Goal: Task Accomplishment & Management: Use online tool/utility

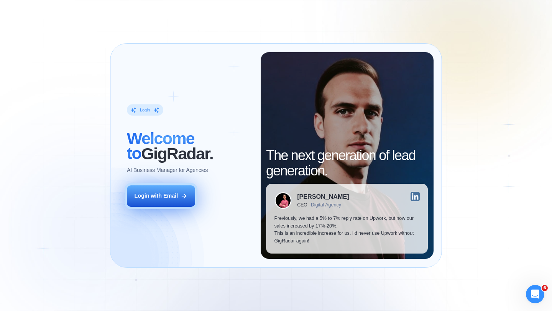
click at [176, 195] on div "Login with Email" at bounding box center [156, 196] width 44 height 8
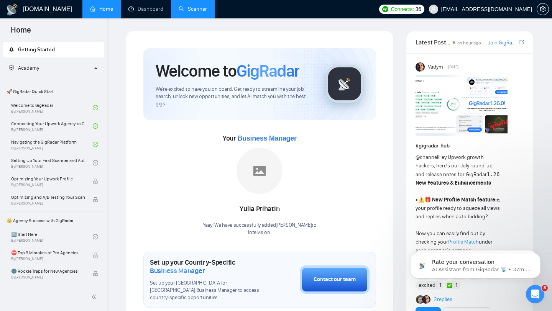
click at [194, 9] on link "Scanner" at bounding box center [193, 9] width 28 height 7
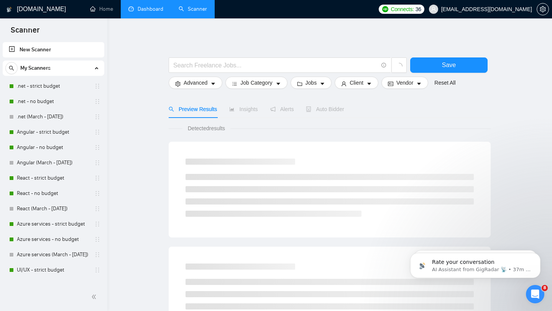
click at [154, 10] on link "Dashboard" at bounding box center [145, 9] width 35 height 7
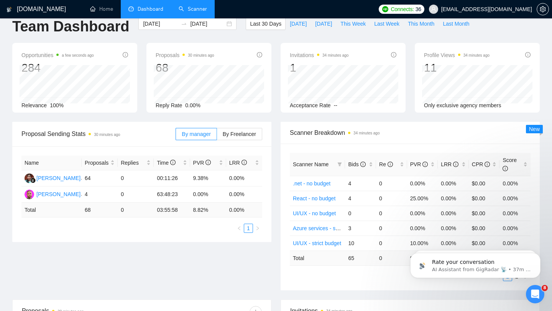
scroll to position [14, 0]
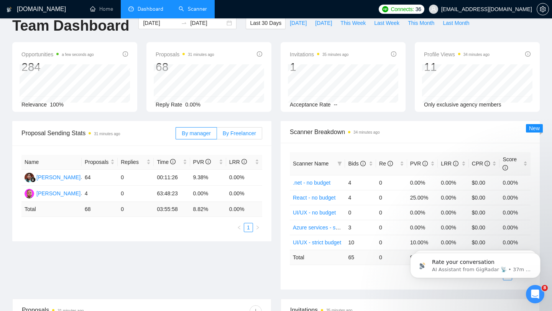
click at [247, 137] on label "By Freelancer" at bounding box center [239, 133] width 45 height 12
click at [217, 135] on input "By Freelancer" at bounding box center [217, 135] width 0 height 0
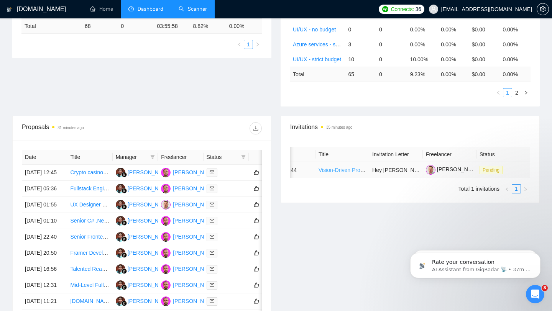
scroll to position [0, 0]
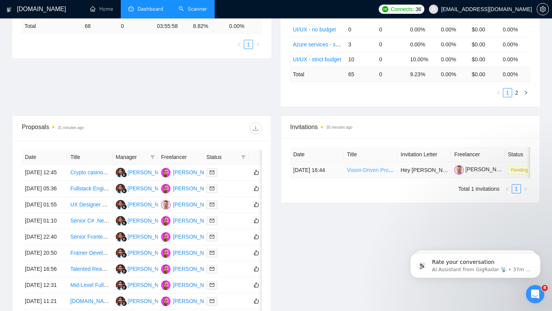
click at [364, 173] on link "Vision-Driven Project Manager for Blugency (UI/UX + HTML Oversight)" at bounding box center [431, 170] width 168 height 6
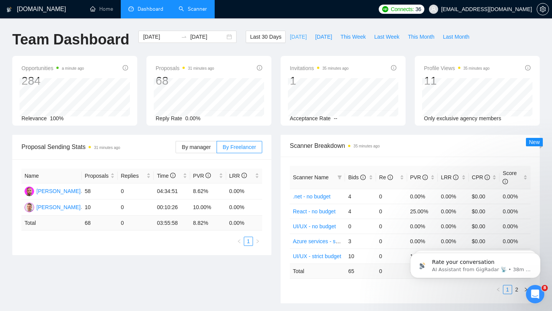
click at [296, 39] on span "Today" at bounding box center [298, 37] width 17 height 8
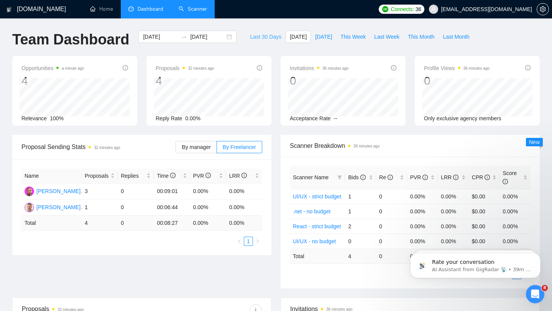
click at [266, 38] on span "Last 30 Days" at bounding box center [265, 37] width 31 height 8
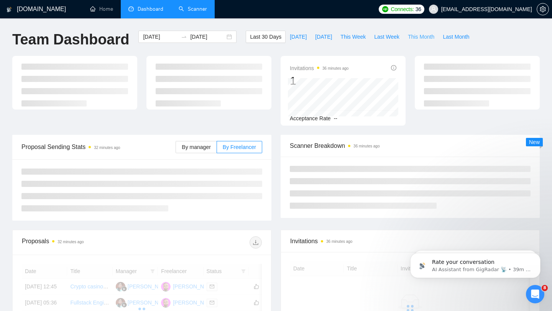
click at [421, 34] on span "This Month" at bounding box center [421, 37] width 26 height 8
type input "2025-09-01"
type input "2025-09-30"
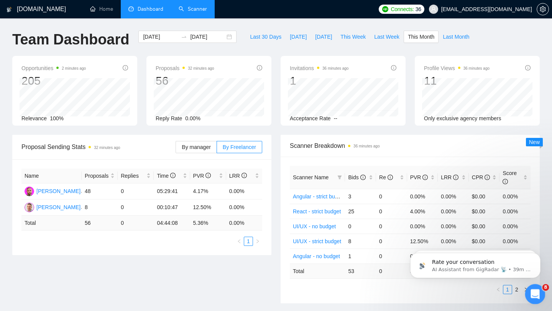
click at [531, 291] on icon "Open Intercom Messenger" at bounding box center [534, 293] width 13 height 13
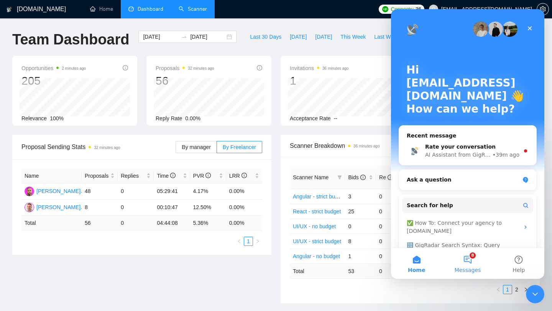
click at [469, 258] on button "8 Messages" at bounding box center [467, 263] width 51 height 31
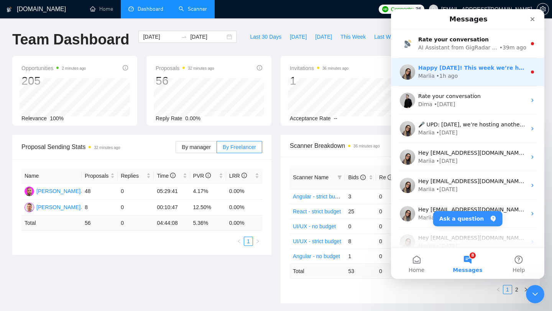
click at [471, 77] on div "Mariia • 1h ago" at bounding box center [472, 76] width 108 height 8
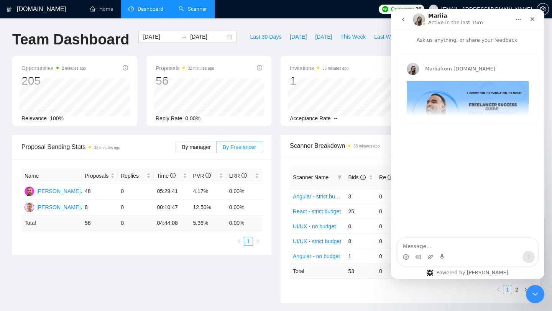
click at [402, 18] on icon "go back" at bounding box center [403, 19] width 6 height 6
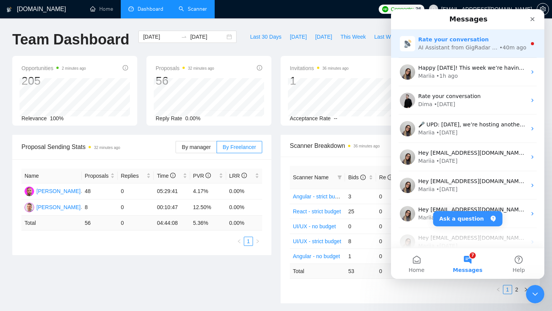
click at [453, 48] on div "AI Assistant from GigRadar 📡" at bounding box center [458, 48] width 80 height 8
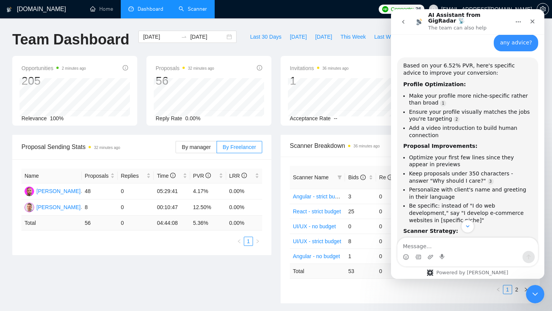
scroll to position [43, 0]
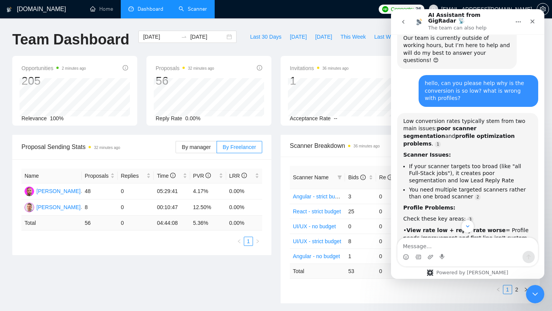
click at [402, 15] on button "go back" at bounding box center [403, 22] width 15 height 15
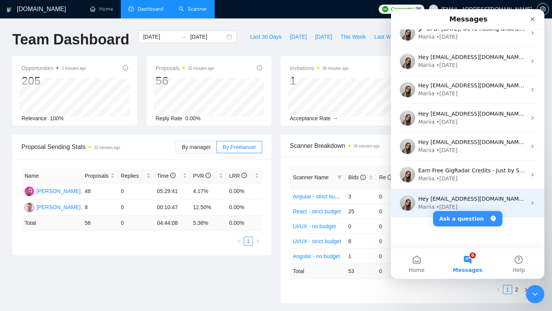
scroll to position [0, 0]
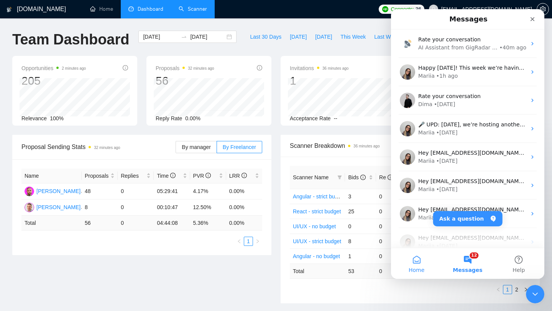
click at [418, 264] on button "Home" at bounding box center [416, 263] width 51 height 31
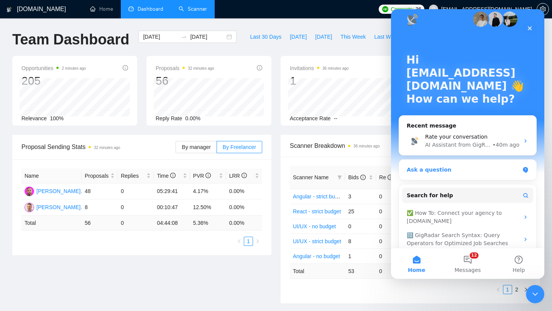
scroll to position [3, 0]
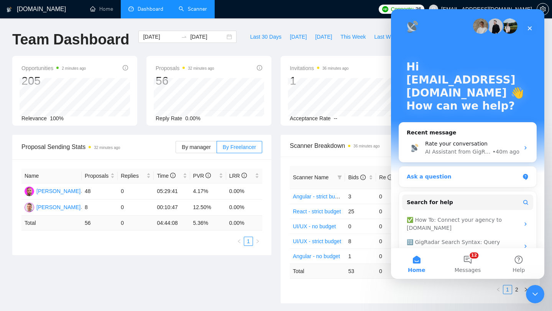
click at [460, 173] on div "Ask a question" at bounding box center [463, 177] width 113 height 8
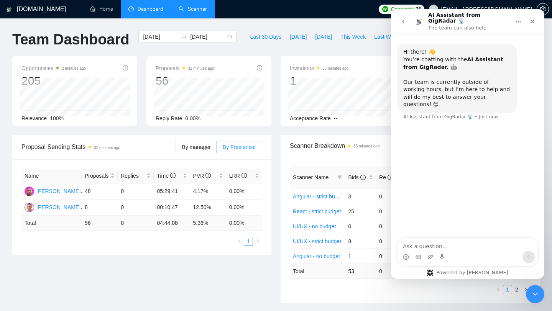
click at [442, 244] on textarea "Ask a question…" at bounding box center [467, 244] width 140 height 13
type textarea "з"
type textarea "possible to talk to person?"
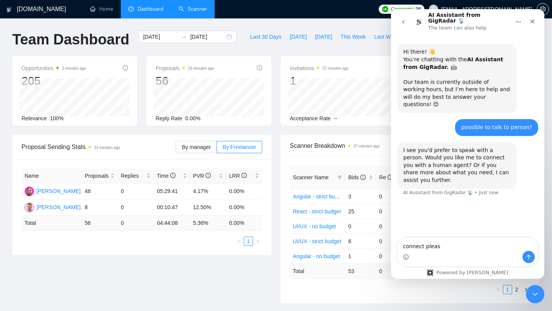
type textarea "connect please"
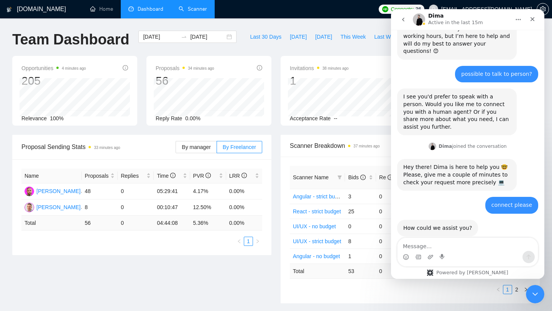
scroll to position [48, 0]
type textarea "hello Dima, do you speak ukr language?"
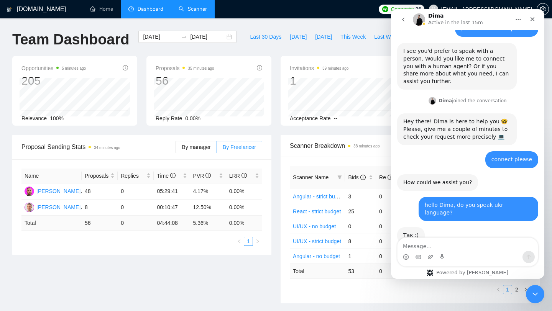
scroll to position [94, 0]
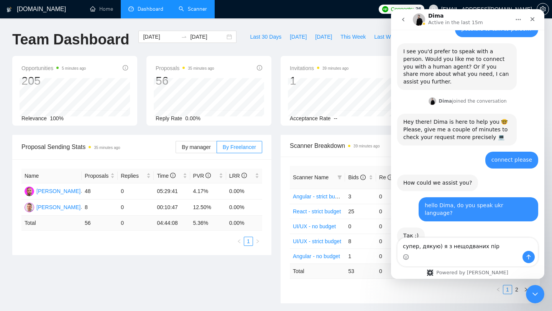
click at [486, 247] on textarea "супер, дякую) я з нещодваних пір" at bounding box center [467, 244] width 140 height 13
click at [493, 247] on textarea "супер, дякую) я з нещодваних пір" at bounding box center [467, 244] width 140 height 13
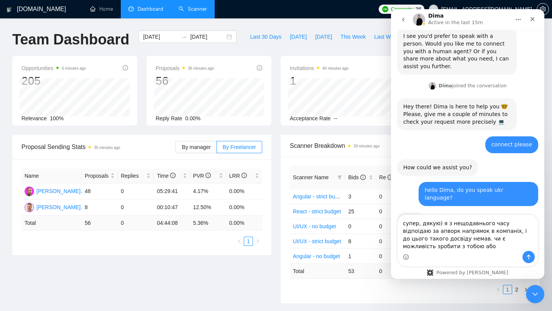
scroll to position [117, 0]
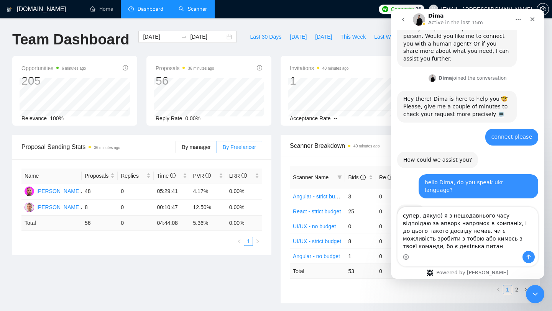
type textarea "супер, дякую) я з нещодавнього часу відпоідаю за апворк напрямок в компаніх, і …"
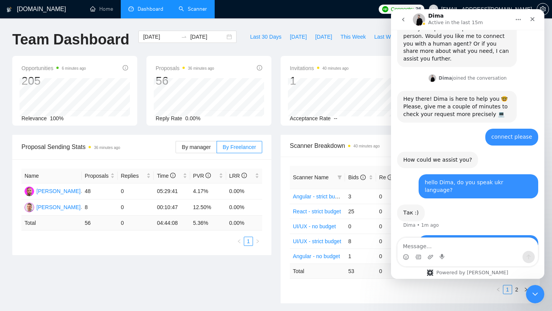
scroll to position [154, 0]
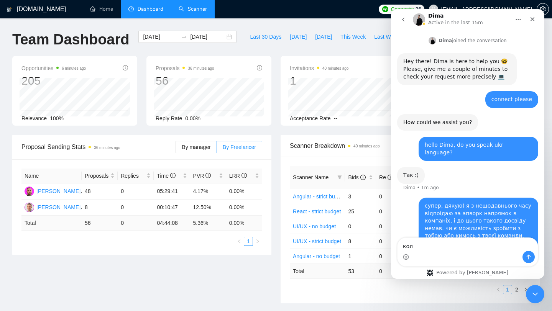
type textarea "кол*"
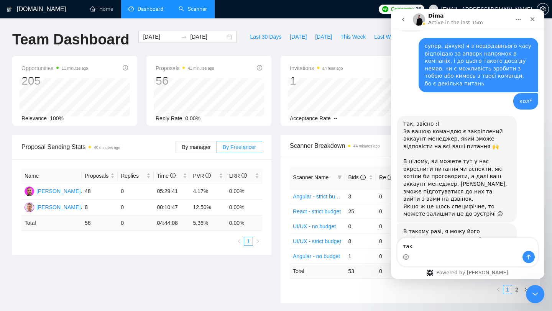
scroll to position [310, 0]
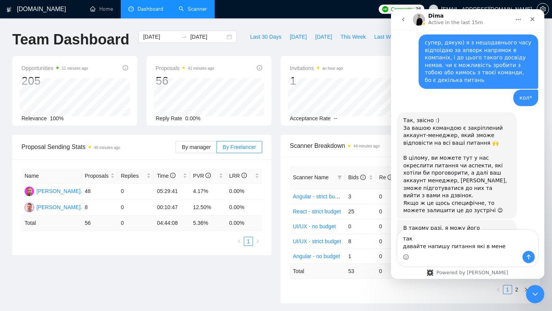
type textarea "так давайте напишу питання які в мене є"
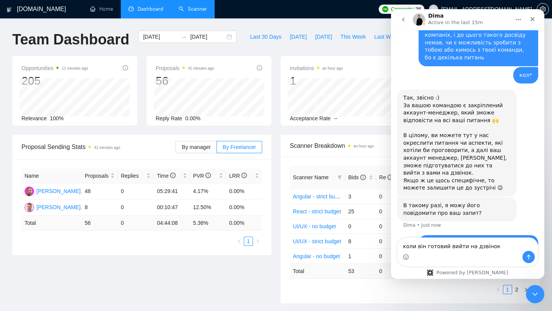
type textarea "коли він готовий вийти на дзвінок?"
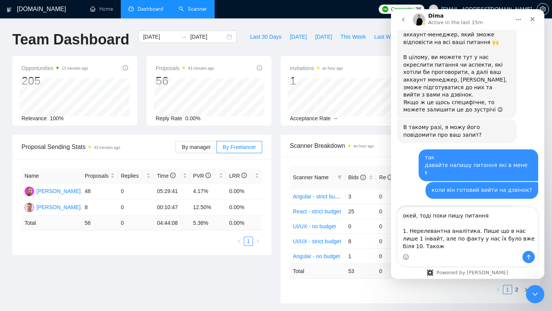
scroll to position [419, 0]
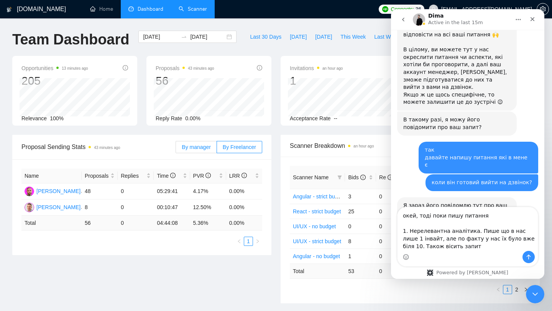
click at [205, 147] on span "By manager" at bounding box center [196, 147] width 29 height 6
click at [176, 149] on input "By manager" at bounding box center [176, 149] width 0 height 0
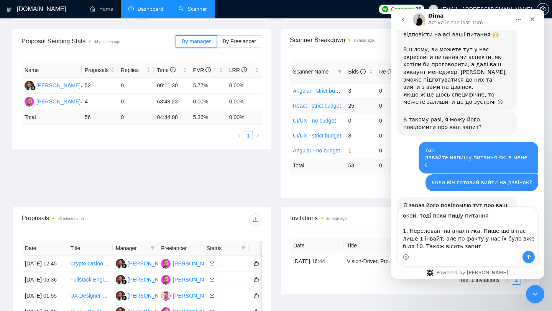
scroll to position [112, 0]
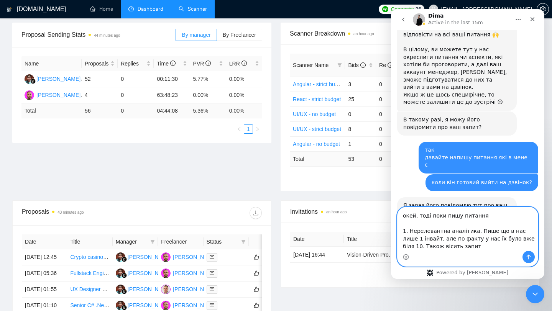
click at [454, 248] on textarea "окей, тоді поки пишу питання 1. Нерелевантна аналітика. Пише що в нас лише 1 ін…" at bounding box center [467, 229] width 140 height 44
click at [445, 248] on textarea "окей, тоді поки пишу питання 1. Нерелевантна аналітика. Пише що в нас лише 1 ін…" at bounding box center [467, 229] width 140 height 44
click at [436, 248] on textarea "окей, тоді поки пишу питання 1. Нерелевантна аналітика. Пише що в нас лише 1 ін…" at bounding box center [467, 229] width 140 height 44
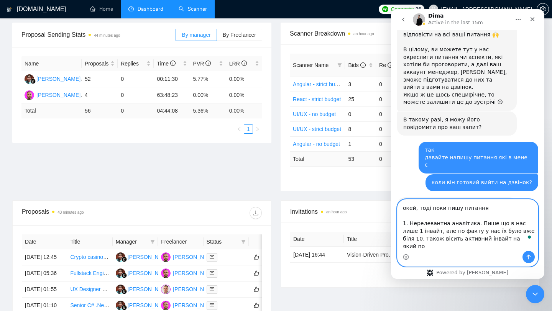
click at [512, 245] on textarea "окей, тоді поки пишу питання 1. Нерелевантна аналітика. Пише що в нас лише 1 ін…" at bounding box center [467, 225] width 140 height 51
drag, startPoint x: 508, startPoint y: 247, endPoint x: 499, endPoint y: 247, distance: 8.8
click at [499, 247] on textarea "окей, тоді поки пишу питання 1. Нерелевантна аналітика. Пише що в нас лише 1 ін…" at bounding box center [467, 225] width 140 height 51
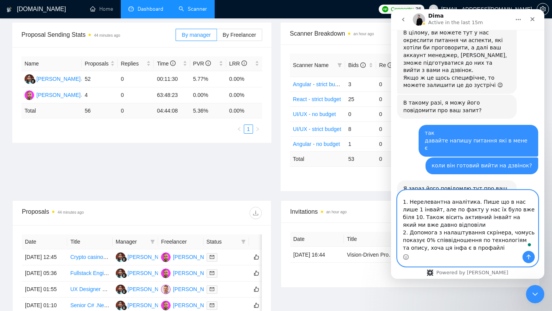
scroll to position [20, 0]
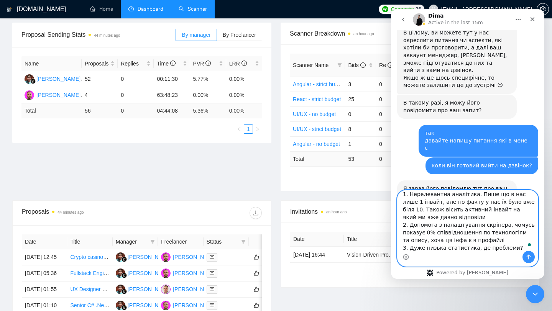
click at [458, 248] on textarea "окей, тоді поки пишу питання 1. Нерелевантна аналітика. Пише що в нас лише 1 ін…" at bounding box center [467, 220] width 140 height 61
click at [506, 249] on textarea "окей, тоді поки пишу питання 1. Нерелевантна аналітика. Пише що в нас лише 1 ін…" at bounding box center [467, 220] width 140 height 61
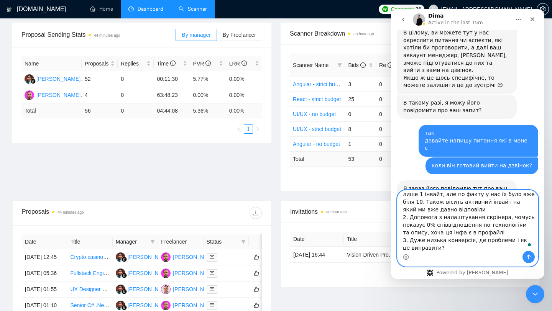
click at [456, 246] on textarea "окей, тоді поки пишу питання 1. Нерелевантна аналітика. Пише що в нас лише 1 ін…" at bounding box center [467, 220] width 140 height 61
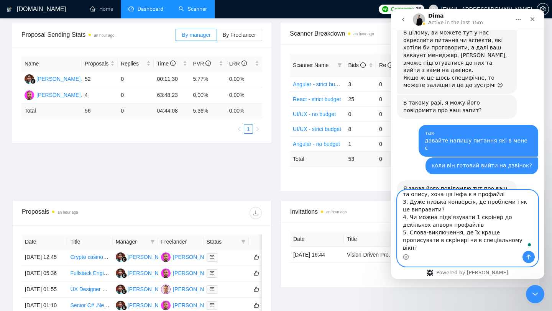
scroll to position [74, 0]
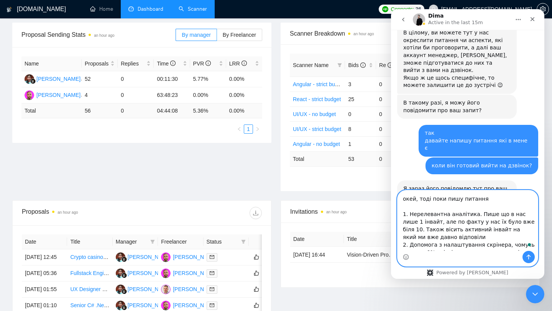
click at [526, 250] on textarea "окей, тоді поки пишу питання 1. Нерелевантна аналітика. Пише що в нас лише 1 ін…" at bounding box center [467, 220] width 140 height 61
type textarea "окей, тоді поки пишу питання 1. Нерелевантна аналітика. Пише що в нас лише 1 ін…"
click at [526, 256] on icon "Send a message…" at bounding box center [528, 257] width 6 height 6
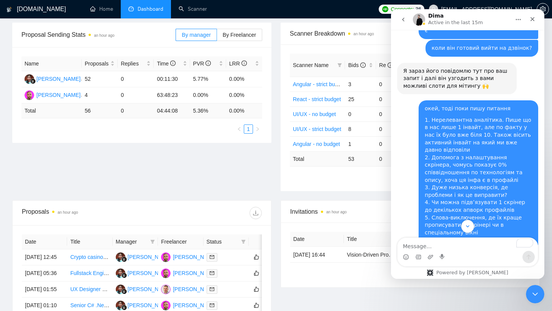
scroll to position [565, 0]
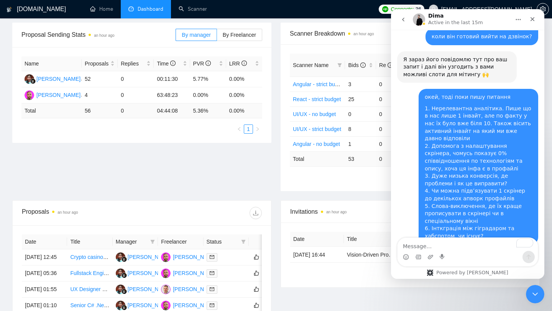
click at [497, 20] on div "Dima Active in the last 15m" at bounding box center [461, 19] width 97 height 13
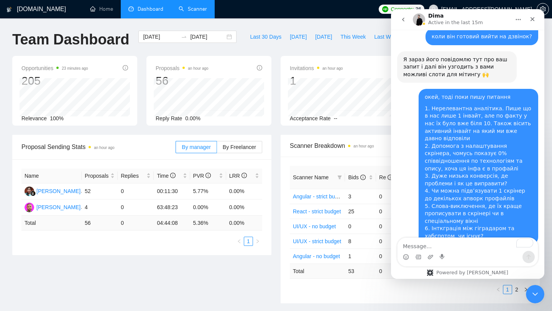
click at [198, 12] on link "Scanner" at bounding box center [193, 9] width 28 height 7
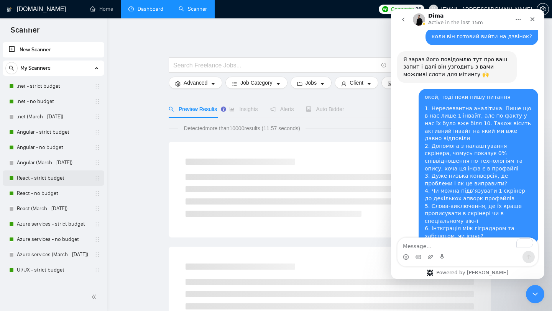
scroll to position [87, 0]
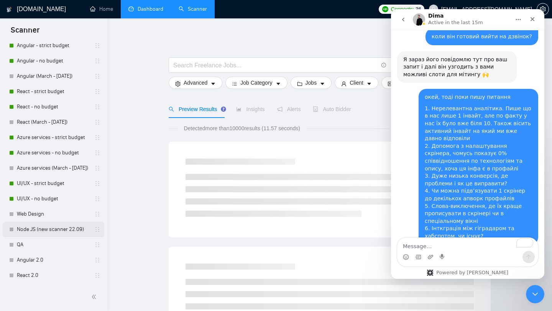
click at [51, 229] on link "Node JS (new scanner 22.09)" at bounding box center [53, 229] width 73 height 15
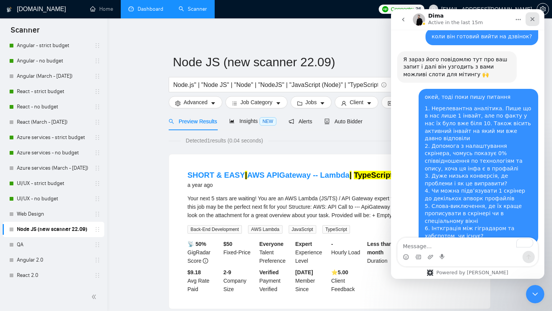
click at [531, 18] on icon "Close" at bounding box center [532, 19] width 4 height 4
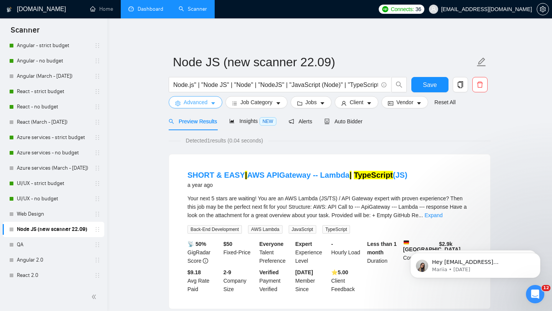
scroll to position [573, 0]
click at [210, 105] on button "Advanced" at bounding box center [196, 102] width 54 height 12
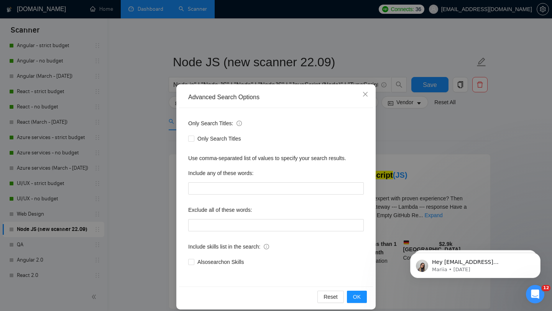
click at [169, 138] on div "Advanced Search Options Only Search Titles: Only Search Titles Use comma-separa…" at bounding box center [276, 155] width 552 height 311
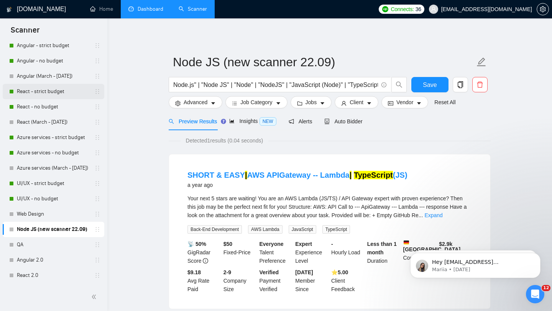
click at [55, 97] on link "React - strict budget" at bounding box center [53, 91] width 73 height 15
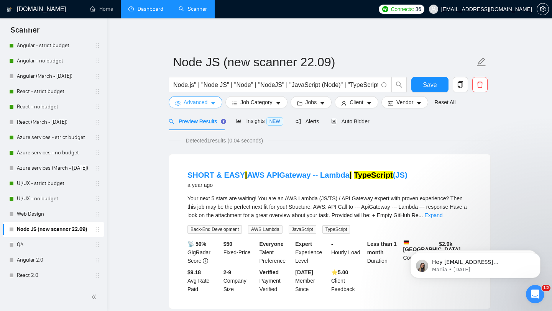
click at [203, 103] on span "Advanced" at bounding box center [196, 102] width 24 height 8
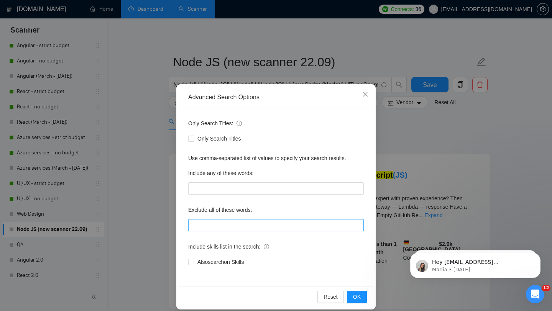
scroll to position [5, 0]
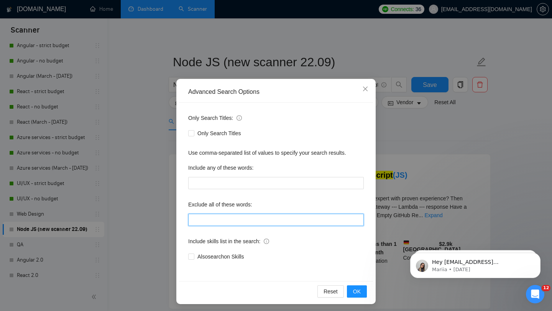
click at [226, 219] on input "text" at bounding box center [276, 220] width 176 height 12
paste input ""node.js", "nodejs", "python", "trading", "No agencies", "to join our team", "p…"
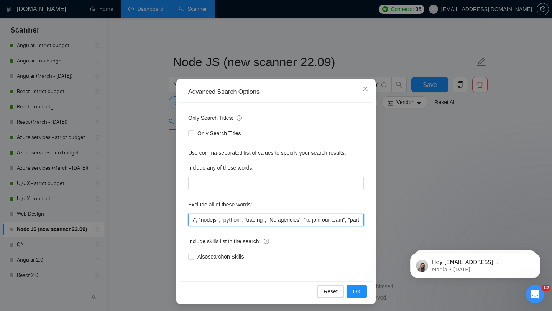
scroll to position [0, 0]
drag, startPoint x: 273, startPoint y: 220, endPoint x: 174, endPoint y: 217, distance: 98.6
click at [174, 217] on div "Advanced Search Options Only Search Titles: Only Search Titles Use comma-separa…" at bounding box center [276, 155] width 552 height 311
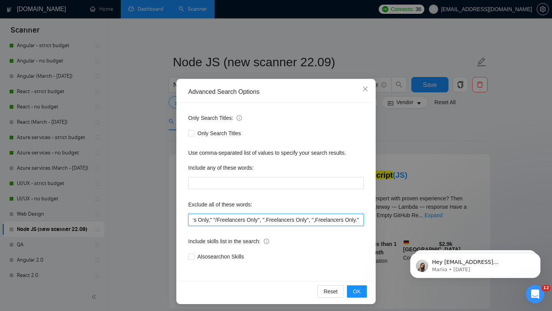
scroll to position [0, 1714]
type input ""No agencies", "to join our team", "part of a team", "join us", "agency environ…"
click at [360, 293] on span "OK" at bounding box center [357, 291] width 8 height 8
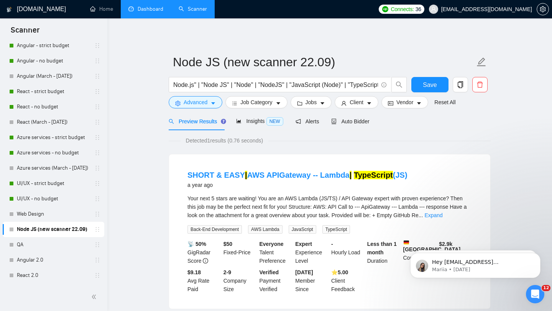
scroll to position [0, 0]
click at [262, 102] on span "Job Category" at bounding box center [256, 102] width 32 height 8
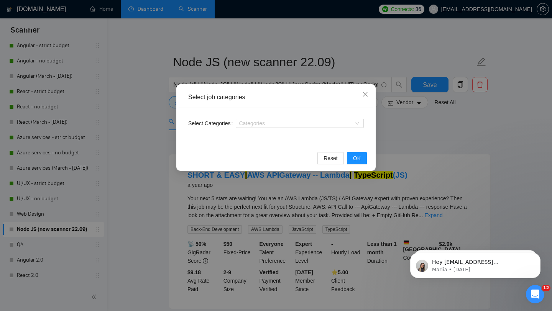
scroll to position [573, 0]
click at [294, 122] on div at bounding box center [296, 123] width 117 height 6
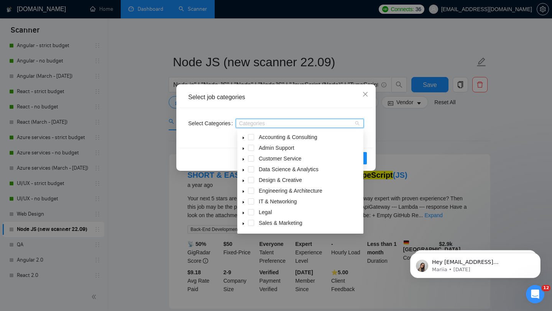
click at [245, 138] on icon "caret-down" at bounding box center [243, 138] width 4 height 4
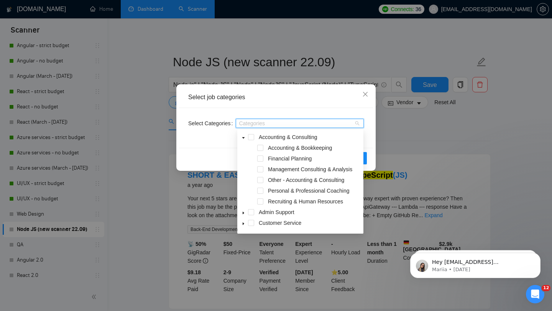
click at [245, 138] on icon "caret-down" at bounding box center [243, 138] width 4 height 4
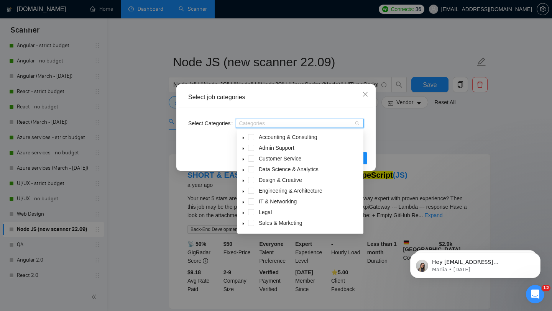
click at [245, 138] on icon "caret-down" at bounding box center [243, 138] width 4 height 4
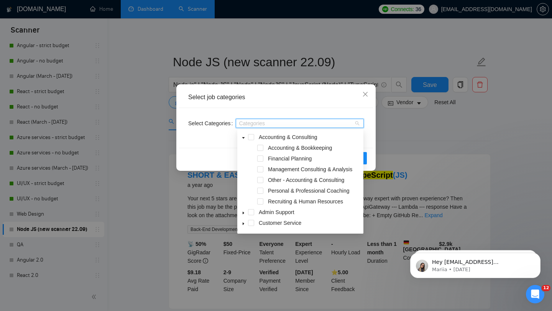
click at [245, 138] on icon "caret-down" at bounding box center [243, 138] width 4 height 4
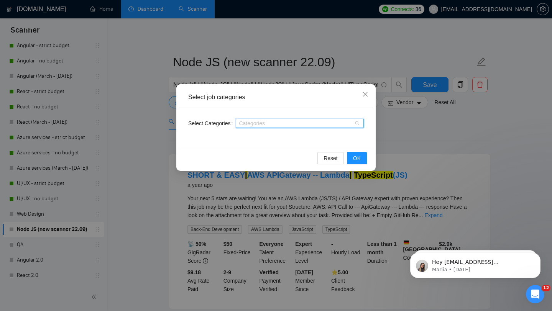
click at [248, 123] on div at bounding box center [296, 123] width 117 height 6
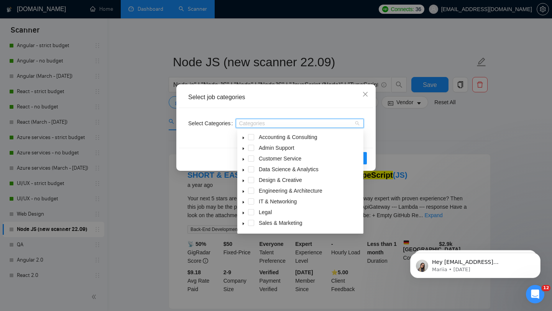
click at [243, 202] on icon "caret-down" at bounding box center [244, 202] width 2 height 3
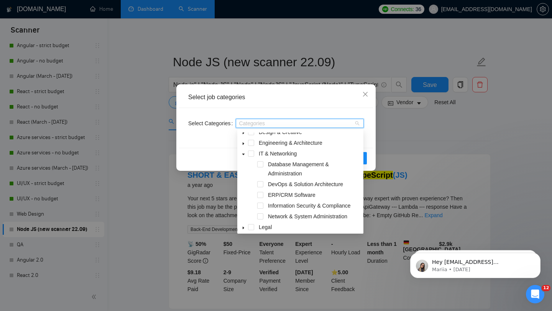
scroll to position [49, 0]
click at [262, 194] on span at bounding box center [260, 193] width 6 height 6
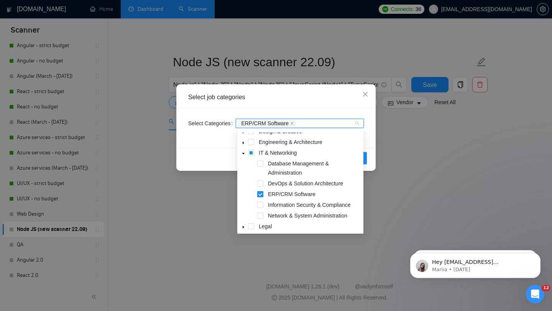
click at [244, 154] on icon "caret-down" at bounding box center [243, 154] width 4 height 4
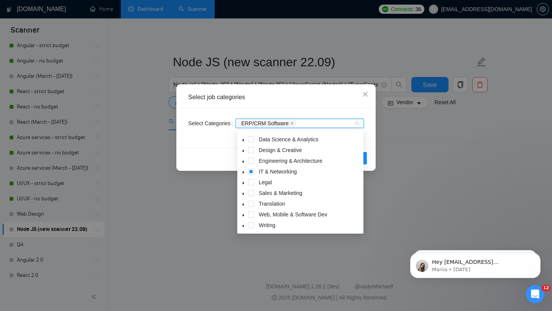
click at [243, 161] on icon "caret-down" at bounding box center [243, 162] width 4 height 4
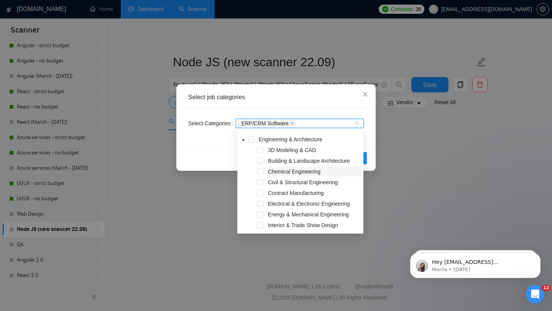
scroll to position [52, 0]
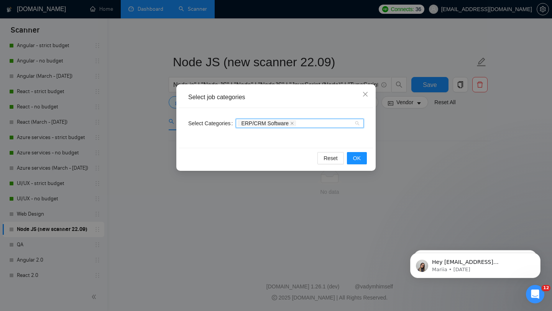
click at [310, 124] on div "ERP/CRM Software" at bounding box center [296, 124] width 117 height 8
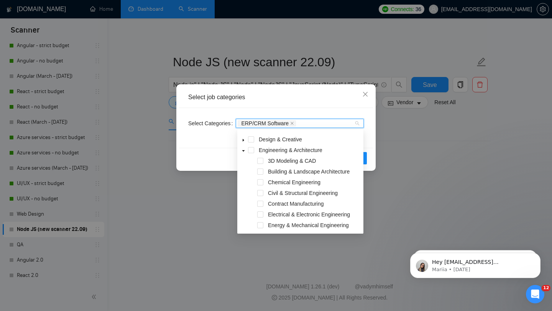
scroll to position [39, 0]
click at [244, 153] on icon "caret-down" at bounding box center [243, 152] width 4 height 4
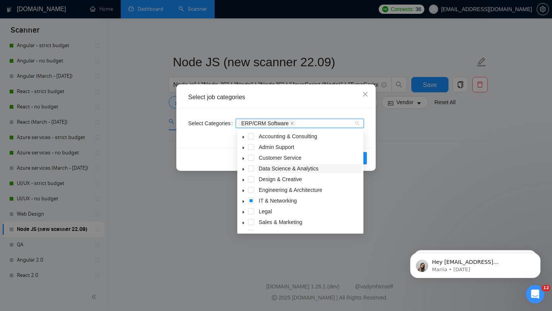
scroll to position [0, 0]
click at [241, 140] on icon "caret-down" at bounding box center [243, 138] width 4 height 4
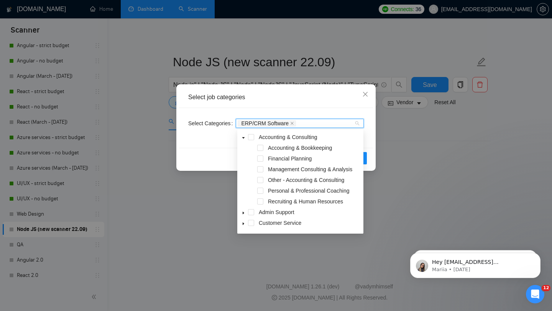
click at [241, 140] on icon "caret-down" at bounding box center [243, 138] width 4 height 4
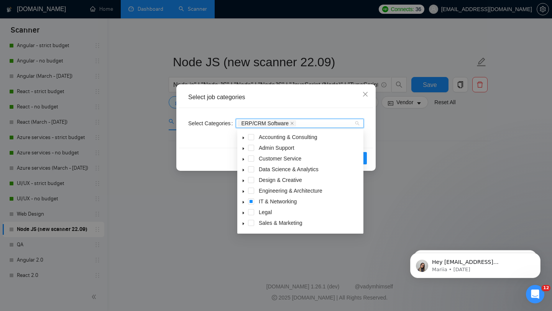
click at [243, 149] on icon "caret-down" at bounding box center [244, 149] width 2 height 3
click at [243, 149] on icon "caret-down" at bounding box center [243, 149] width 4 height 4
click at [243, 157] on span at bounding box center [243, 158] width 9 height 9
click at [243, 158] on icon "caret-down" at bounding box center [243, 160] width 4 height 4
click at [244, 166] on span at bounding box center [243, 169] width 9 height 9
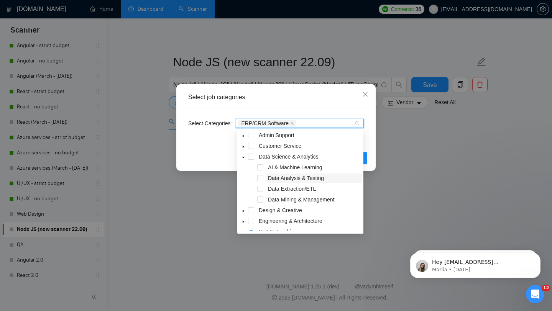
scroll to position [15, 0]
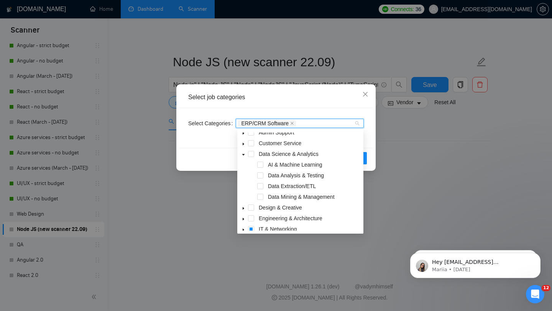
click at [243, 153] on icon "caret-down" at bounding box center [243, 155] width 4 height 4
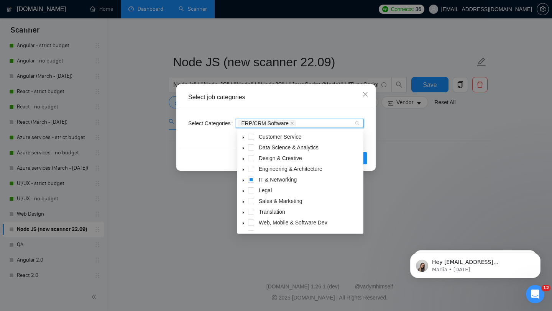
scroll to position [31, 0]
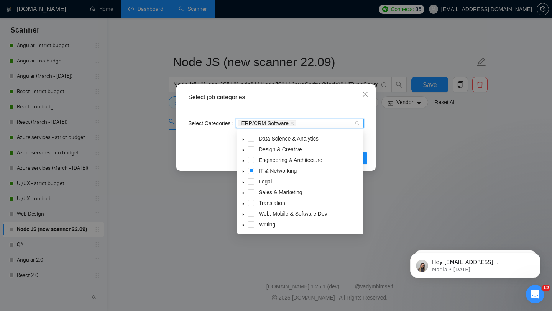
click at [244, 215] on icon "caret-down" at bounding box center [243, 215] width 4 height 4
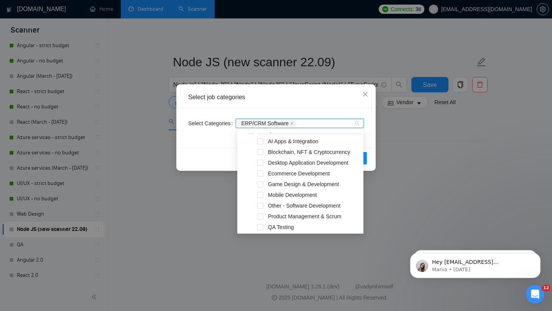
scroll to position [115, 0]
click at [262, 172] on span at bounding box center [260, 172] width 6 height 6
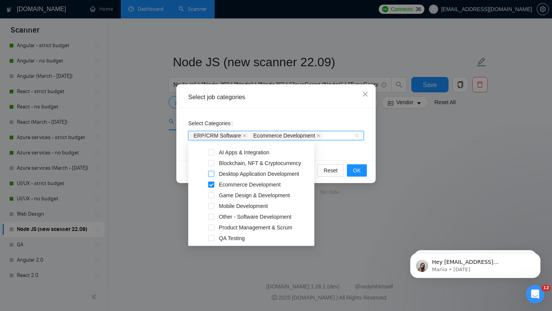
click at [213, 174] on span at bounding box center [211, 174] width 6 height 6
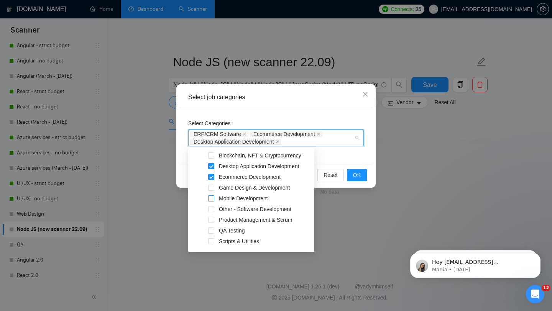
scroll to position [130, 0]
click at [213, 206] on span at bounding box center [211, 208] width 6 height 6
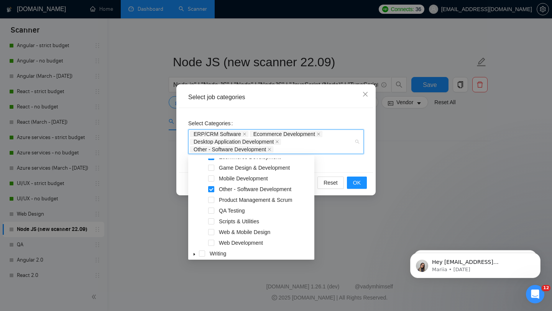
scroll to position [159, 0]
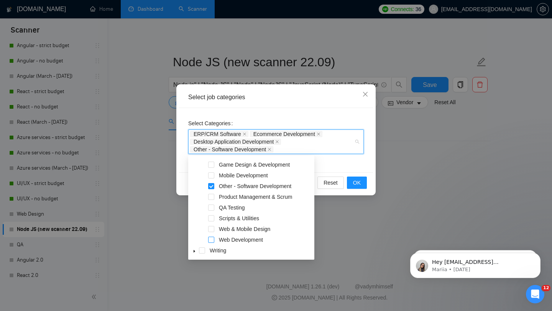
click at [212, 240] on span at bounding box center [211, 240] width 6 height 6
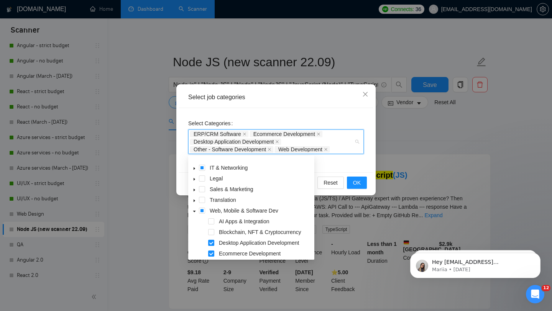
scroll to position [78, 0]
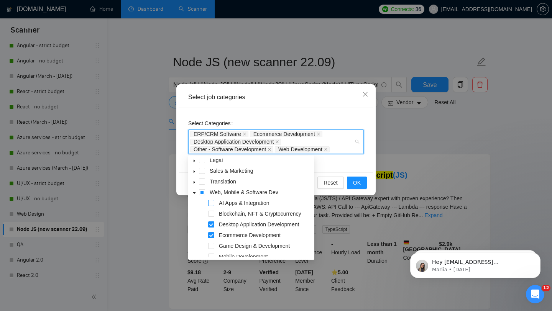
click at [212, 204] on span at bounding box center [211, 203] width 6 height 6
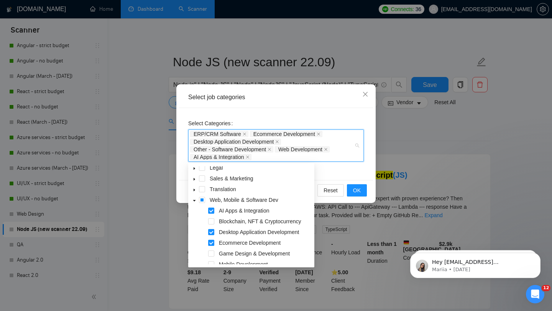
click at [193, 200] on icon "caret-down" at bounding box center [194, 201] width 3 height 2
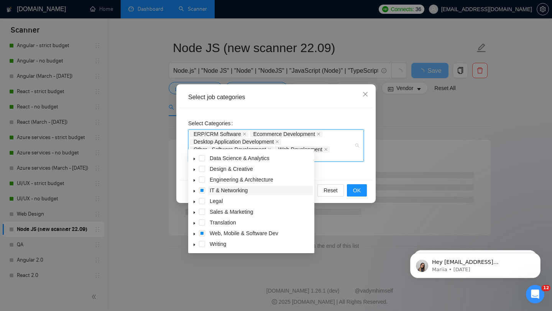
scroll to position [18, 0]
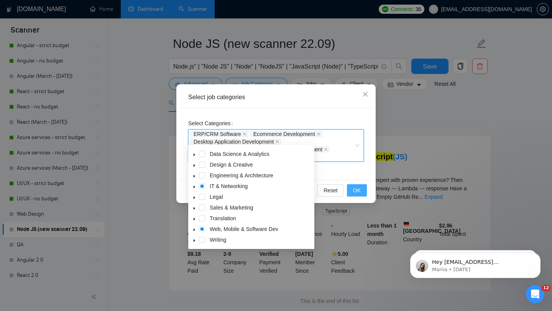
click at [361, 194] on button "OK" at bounding box center [357, 190] width 20 height 12
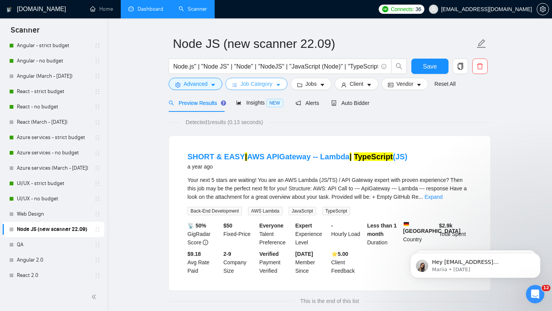
scroll to position [602, 0]
click at [317, 88] on button "Jobs" at bounding box center [311, 84] width 41 height 12
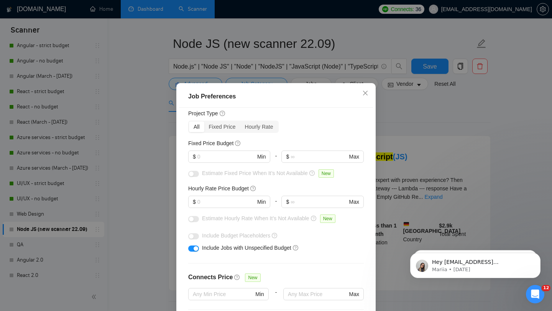
scroll to position [28, 0]
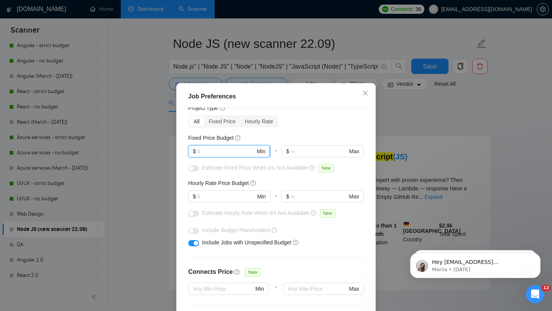
click at [234, 153] on input "text" at bounding box center [226, 151] width 58 height 8
type input "3000"
click at [286, 181] on div "Hourly Rate Price Budget" at bounding box center [276, 183] width 176 height 8
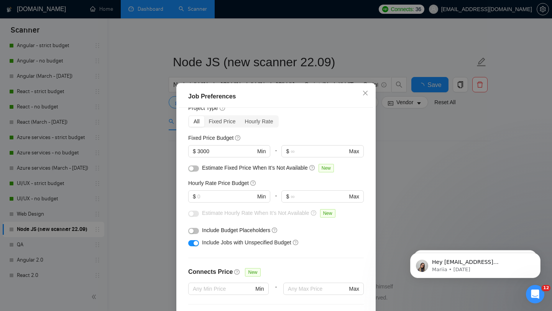
scroll to position [0, 0]
click at [222, 202] on span "$ Min" at bounding box center [229, 196] width 82 height 12
type input "35"
click at [307, 233] on div "Include Budget Placeholders" at bounding box center [279, 230] width 154 height 8
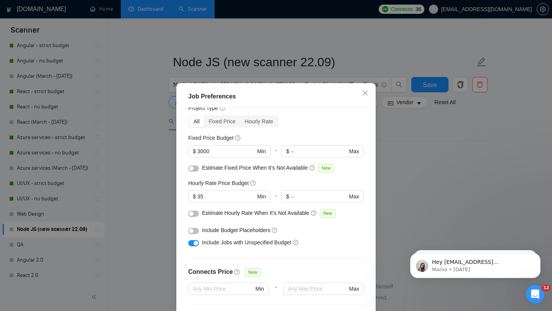
click at [193, 216] on div "button" at bounding box center [191, 214] width 5 height 5
click at [194, 242] on div "button" at bounding box center [196, 243] width 5 height 5
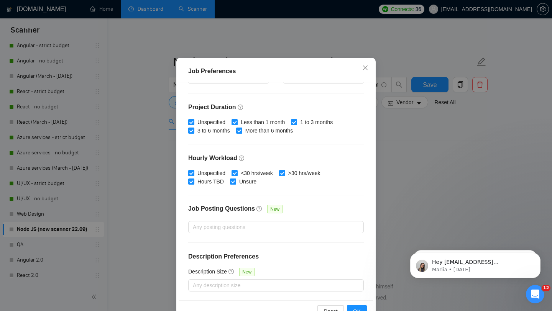
scroll to position [48, 0]
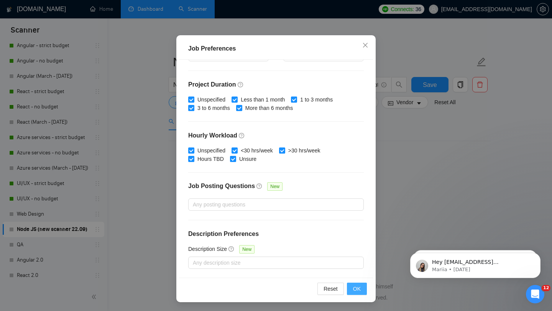
click at [361, 290] on button "OK" at bounding box center [357, 289] width 20 height 12
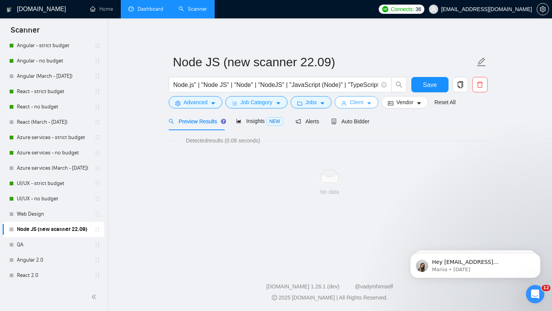
click at [363, 100] on span "Client" at bounding box center [357, 102] width 14 height 8
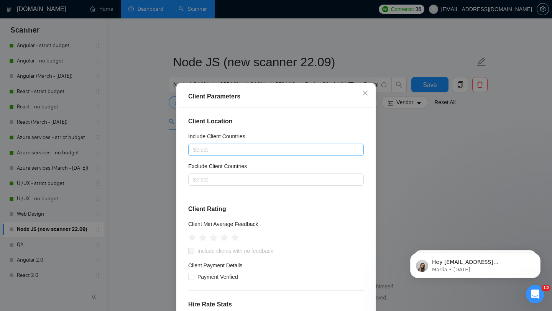
scroll to position [34, 0]
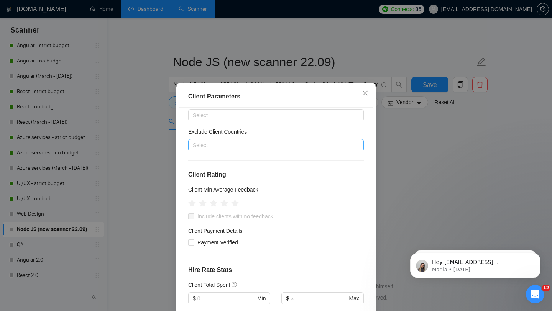
click at [278, 146] on div at bounding box center [272, 145] width 164 height 9
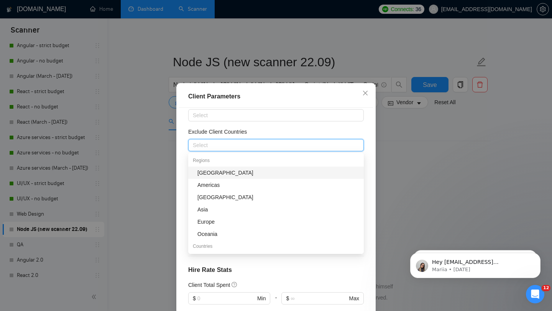
click at [226, 172] on div "Africa" at bounding box center [278, 173] width 162 height 8
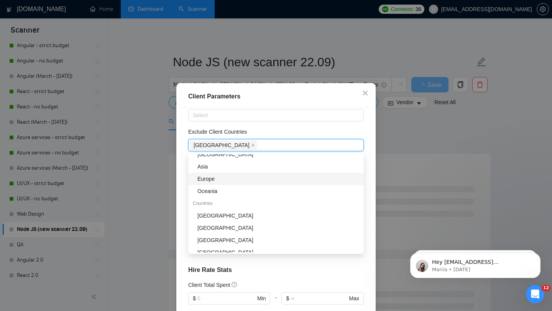
scroll to position [58, 0]
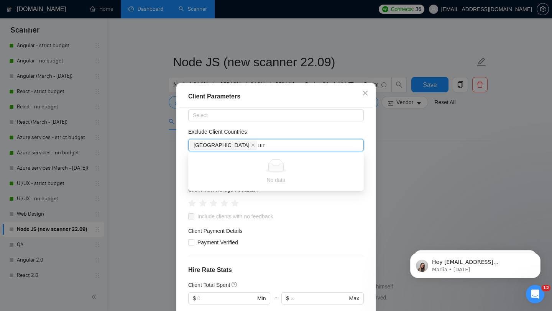
type input "ш"
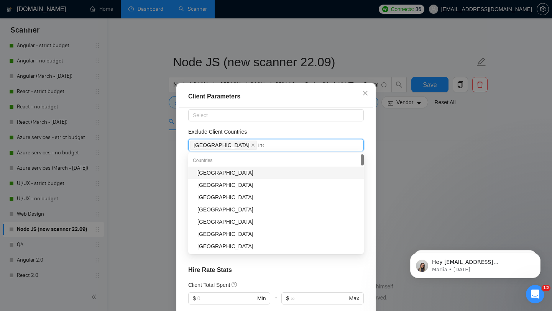
type input "indi"
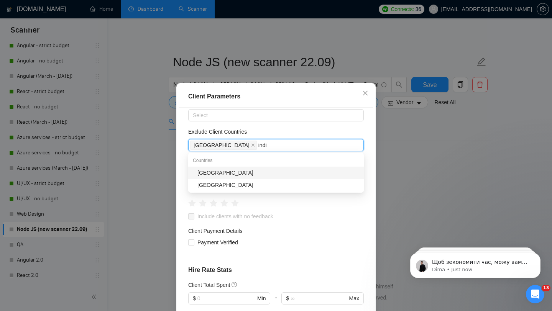
click at [219, 172] on div "India" at bounding box center [278, 173] width 162 height 8
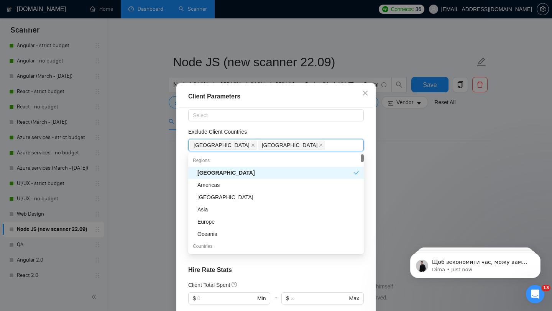
scroll to position [755, 0]
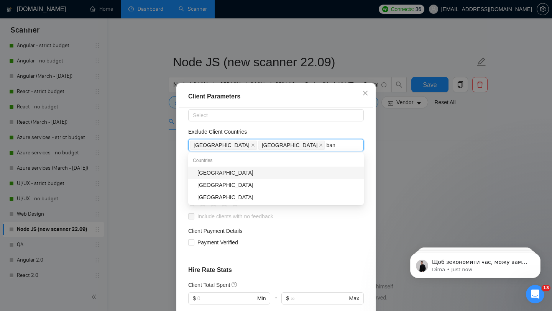
type input "bang"
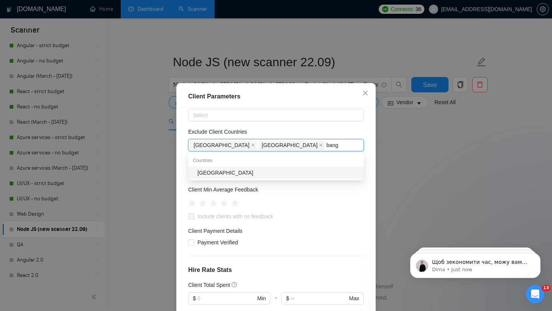
click at [234, 173] on div "Bangladesh" at bounding box center [278, 173] width 162 height 8
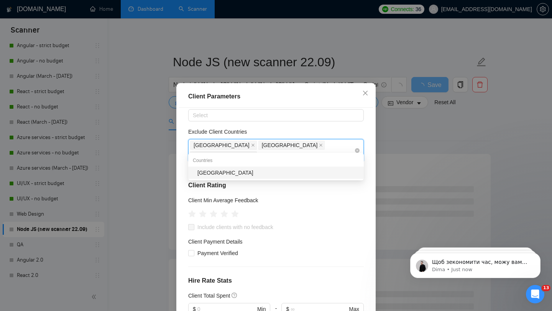
type input "phili"
click at [231, 169] on div "Philippines" at bounding box center [278, 173] width 162 height 8
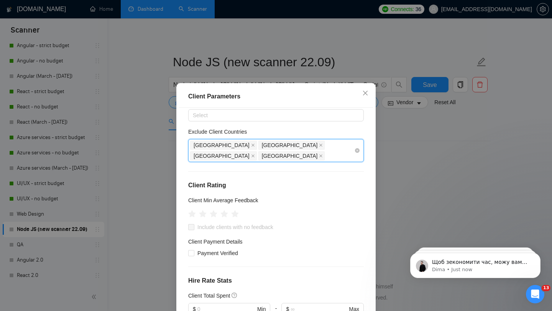
scroll to position [785, 0]
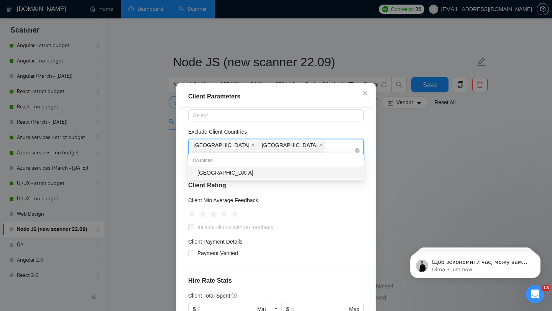
type input "pakis"
click at [246, 172] on div "Pakistan" at bounding box center [278, 173] width 162 height 8
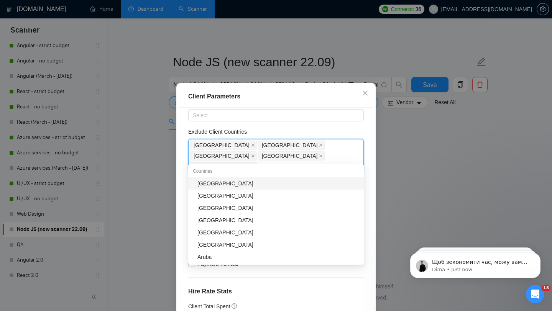
type input "russ"
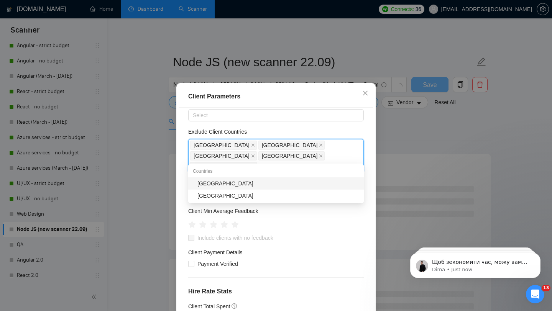
click at [214, 183] on div "Russia" at bounding box center [278, 183] width 162 height 8
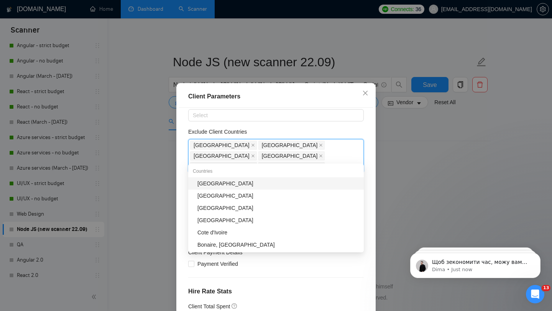
type input "i"
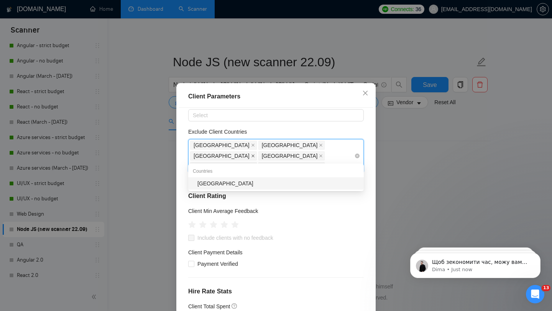
type input "thai"
click at [221, 184] on div "Thailand" at bounding box center [278, 183] width 162 height 8
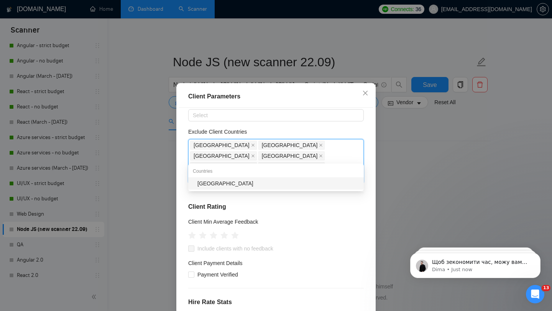
type input "mexi"
click at [219, 181] on div "Mexico" at bounding box center [278, 183] width 162 height 8
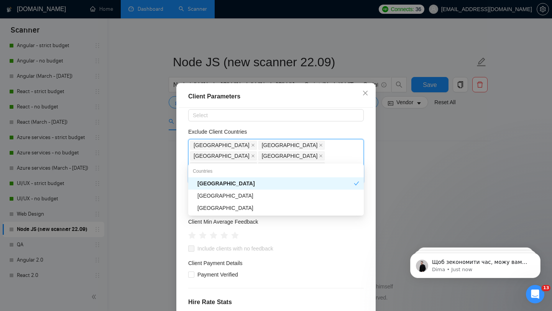
type input "indo"
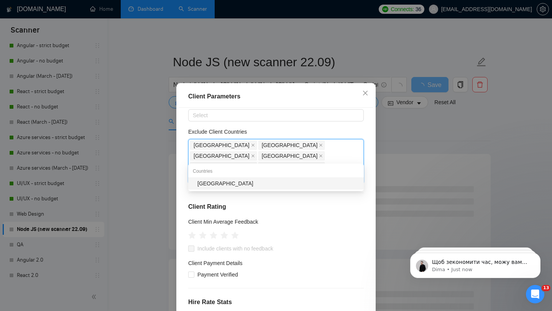
click at [228, 182] on div "Indonesia" at bounding box center [278, 183] width 162 height 8
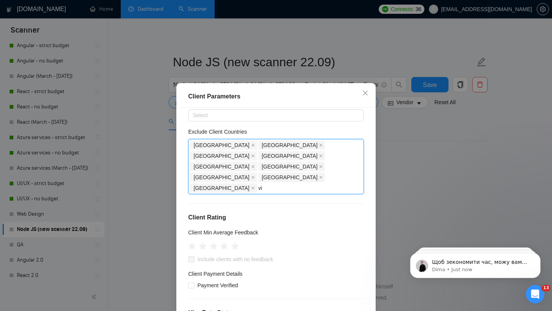
type input "vie"
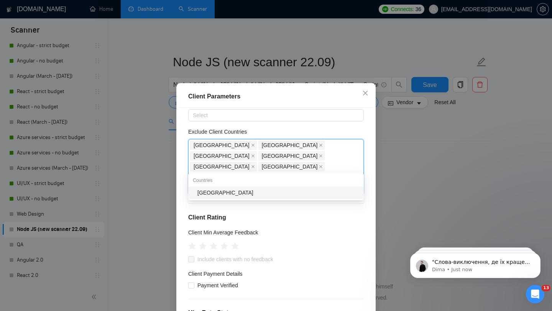
scroll to position [795, 0]
click at [225, 195] on div "Vietnam" at bounding box center [278, 193] width 162 height 8
type input "colo"
click at [214, 195] on div "Colombia" at bounding box center [278, 194] width 162 height 8
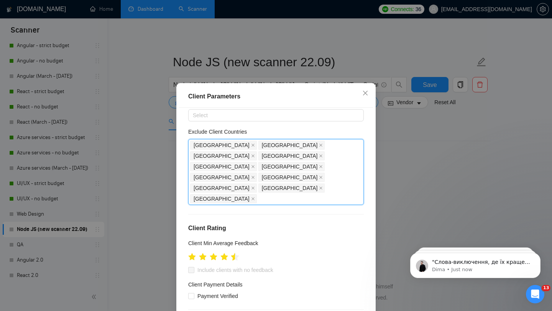
click at [233, 253] on icon "star" at bounding box center [235, 257] width 8 height 8
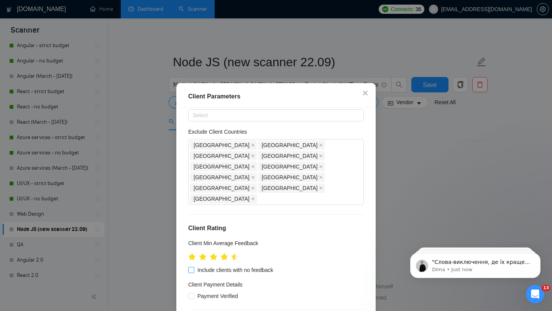
click at [191, 267] on input "Include clients with no feedback" at bounding box center [190, 269] width 5 height 5
checkbox input "true"
click at [194, 293] on span at bounding box center [191, 296] width 6 height 6
click at [194, 293] on input "Payment Verified" at bounding box center [190, 295] width 5 height 5
checkbox input "true"
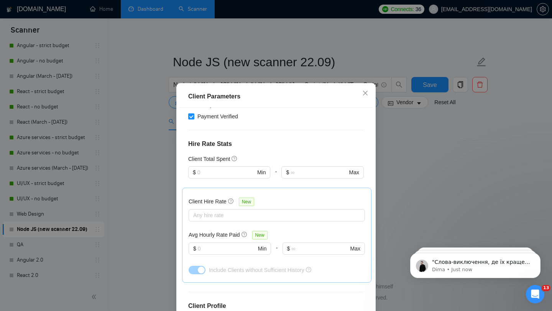
scroll to position [218, 0]
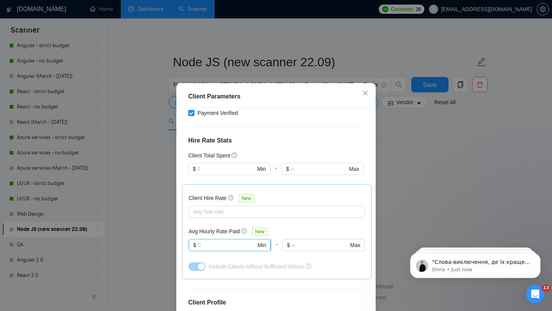
click at [227, 241] on input "text" at bounding box center [227, 245] width 58 height 8
type input "23"
click at [249, 261] on div "Include Clients without Sufficient History" at bounding box center [277, 267] width 176 height 12
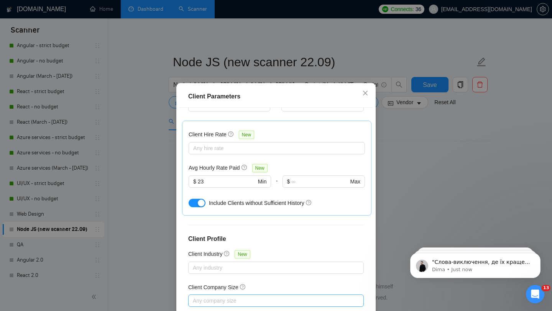
scroll to position [48, 0]
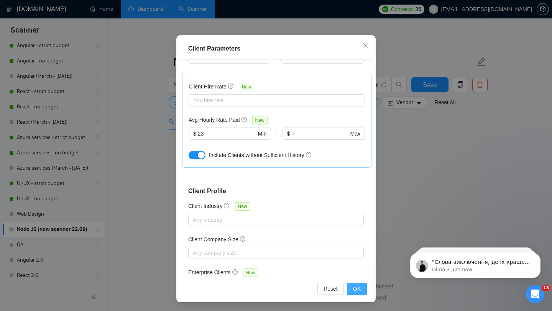
click at [359, 293] on button "OK" at bounding box center [357, 289] width 20 height 12
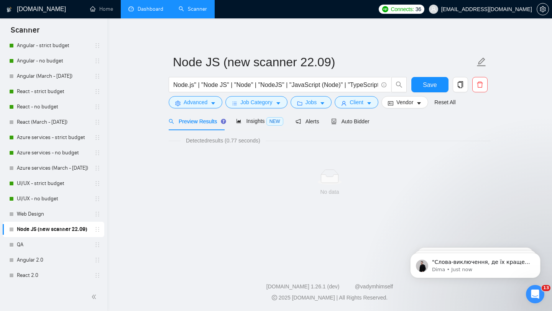
scroll to position [11, 0]
click at [259, 122] on span "Insights NEW" at bounding box center [259, 121] width 47 height 6
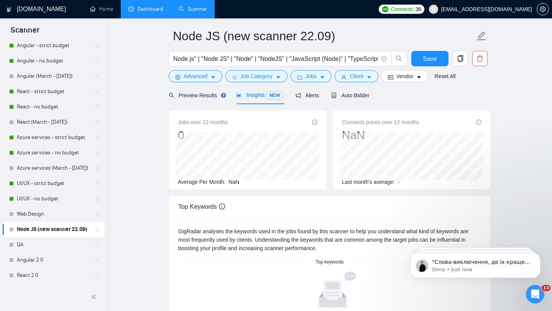
scroll to position [28, 0]
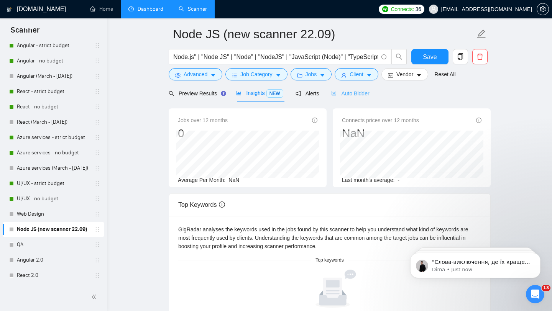
click at [356, 98] on div "Auto Bidder" at bounding box center [350, 93] width 38 height 18
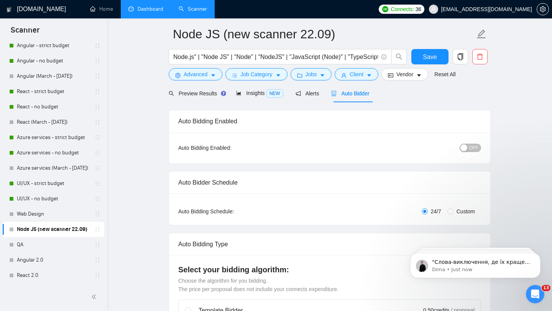
checkbox input "true"
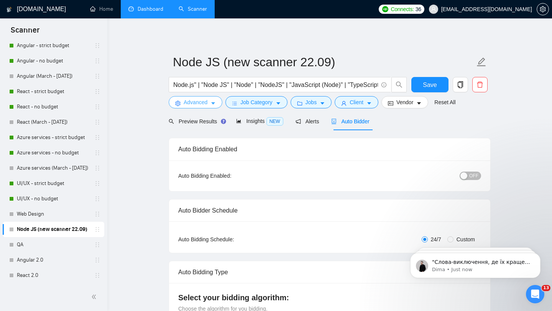
click at [212, 105] on icon "caret-down" at bounding box center [212, 103] width 5 height 5
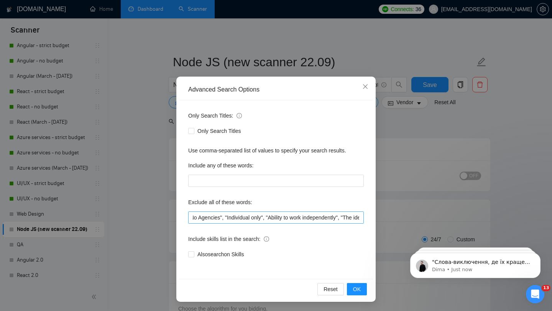
scroll to position [0, 435]
click at [358, 286] on span "OK" at bounding box center [357, 289] width 8 height 8
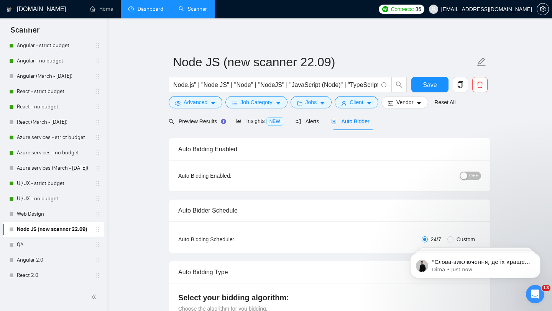
scroll to position [0, 0]
click at [433, 89] on span "Save" at bounding box center [430, 85] width 14 height 10
click at [532, 293] on icon "Open Intercom Messenger" at bounding box center [534, 293] width 13 height 13
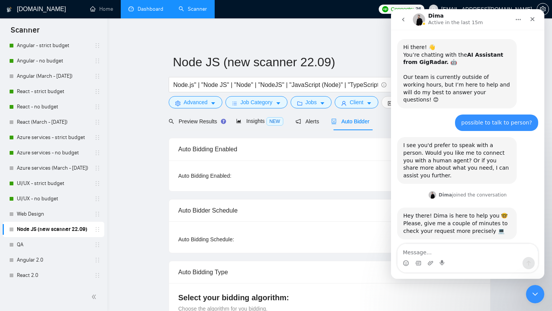
scroll to position [1, 0]
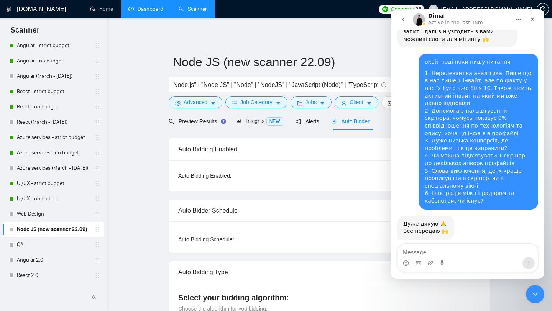
checkbox input "true"
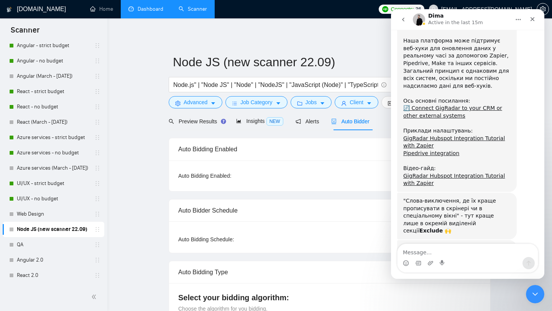
scroll to position [866, 0]
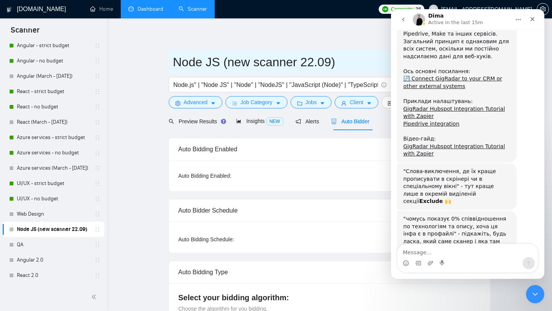
click at [341, 56] on input "Node JS (new scanner 22.09)" at bounding box center [324, 62] width 302 height 19
drag, startPoint x: 341, startPoint y: 56, endPoint x: 174, endPoint y: 61, distance: 167.6
click at [174, 61] on input "Node JS (new scanner 22.09)" at bounding box center [324, 62] width 302 height 19
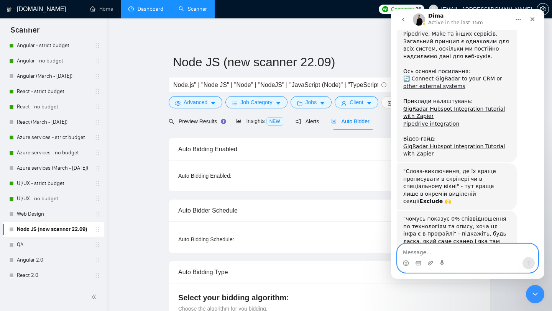
click at [437, 253] on textarea "Message…" at bounding box center [467, 250] width 140 height 13
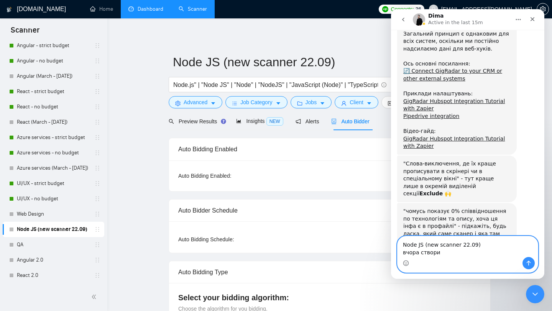
type textarea "Node JS (new scanner 22.09) вчора створив"
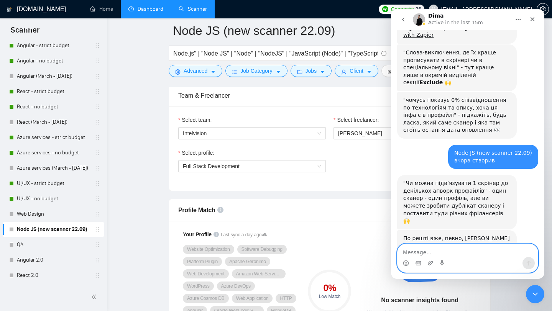
scroll to position [405, 0]
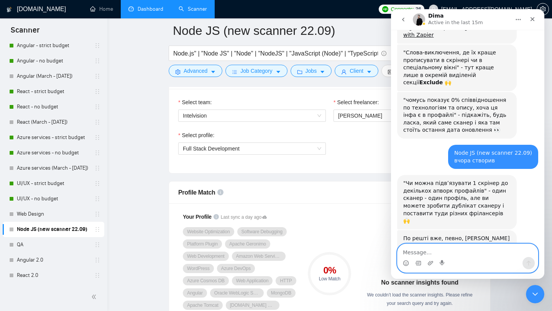
click at [437, 247] on textarea "Message…" at bounding box center [467, 250] width 140 height 13
type textarea "Y Kotula"
click at [530, 263] on icon "Send a message…" at bounding box center [528, 263] width 6 height 6
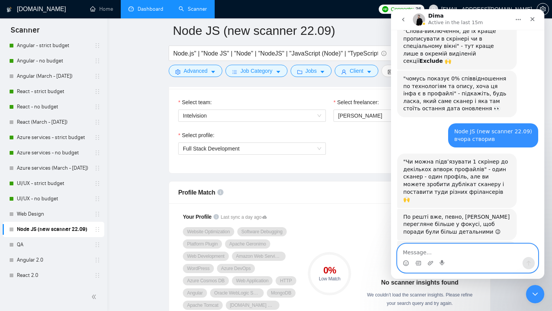
scroll to position [1008, 0]
click at [321, 148] on span "Full Stack Development" at bounding box center [252, 148] width 138 height 11
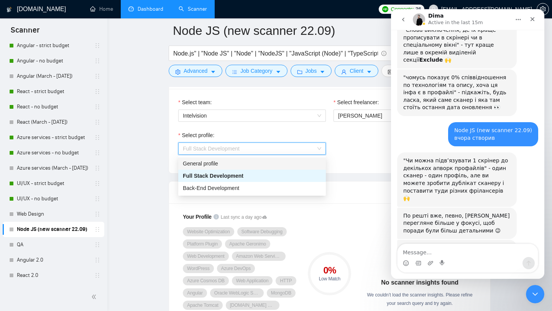
click at [302, 162] on div "General profile" at bounding box center [252, 163] width 138 height 8
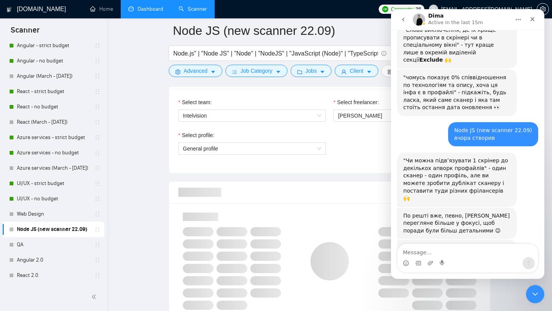
click at [350, 157] on div "Select profile: General profile" at bounding box center [329, 147] width 310 height 33
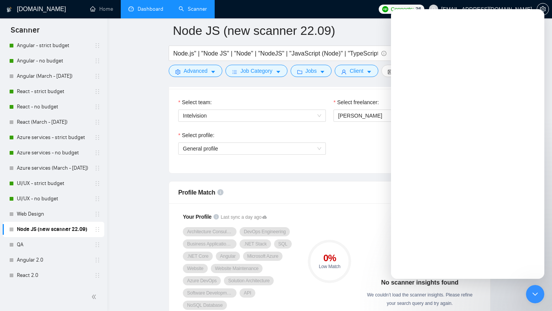
scroll to position [0, 0]
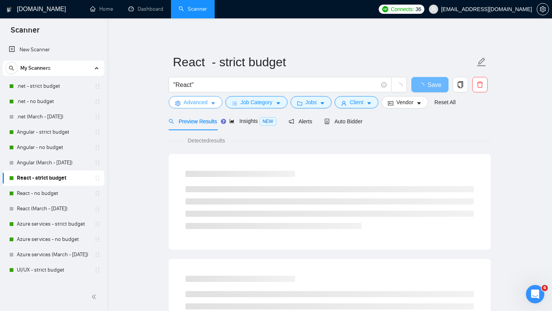
click at [205, 103] on span "Advanced" at bounding box center [196, 102] width 24 height 8
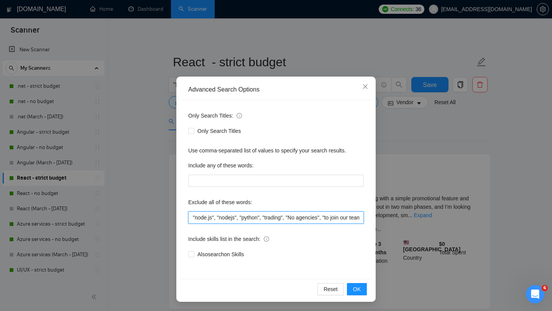
click at [289, 218] on input ""node.js", "nodejs", "python", "trading", "No agencies", "to join our team", "p…" at bounding box center [276, 218] width 176 height 12
click at [364, 86] on icon "close" at bounding box center [365, 86] width 5 height 5
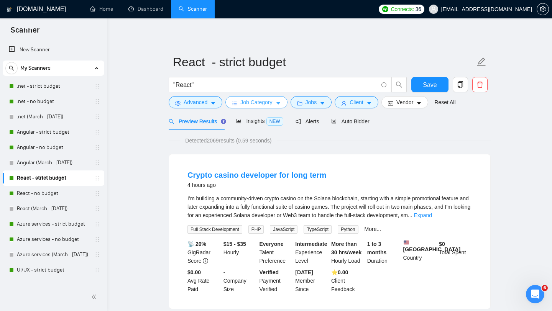
click at [258, 105] on span "Job Category" at bounding box center [256, 102] width 32 height 8
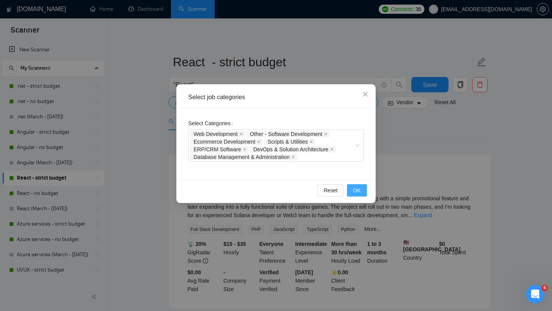
click at [359, 189] on span "OK" at bounding box center [357, 190] width 8 height 8
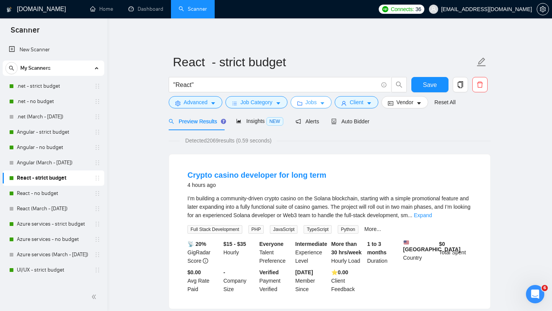
click at [323, 103] on icon "caret-down" at bounding box center [322, 103] width 5 height 5
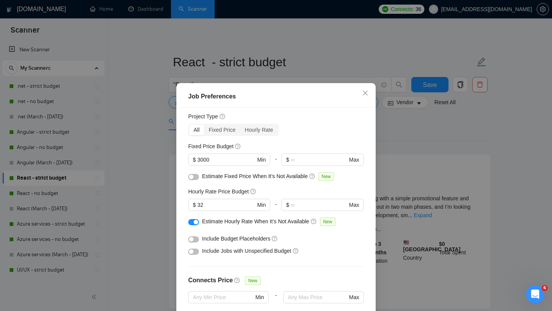
scroll to position [25, 0]
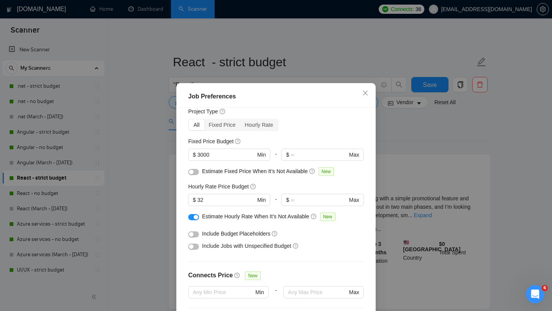
click at [402, 134] on div "Job Preferences Budget Project Type All Fixed Price Hourly Rate Fixed Price Bud…" at bounding box center [276, 155] width 552 height 311
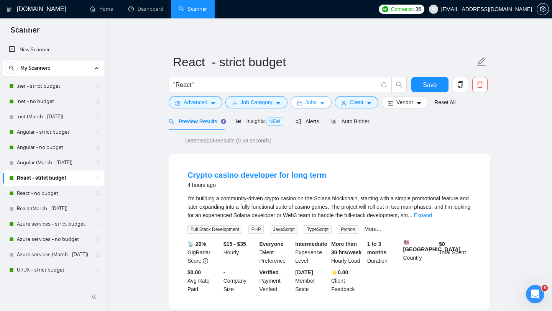
click at [322, 105] on button "Jobs" at bounding box center [311, 102] width 41 height 12
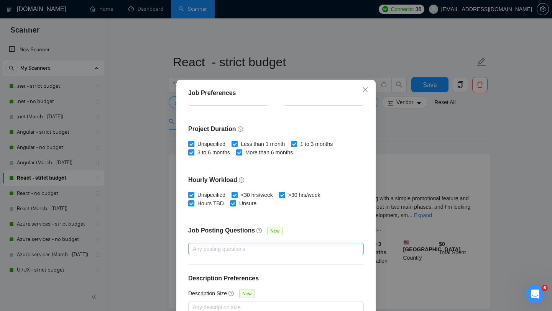
scroll to position [48, 0]
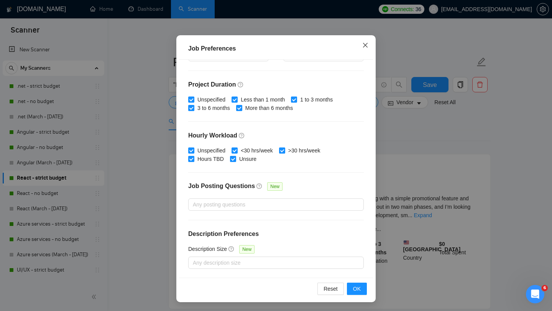
click at [363, 44] on icon "close" at bounding box center [365, 45] width 5 height 5
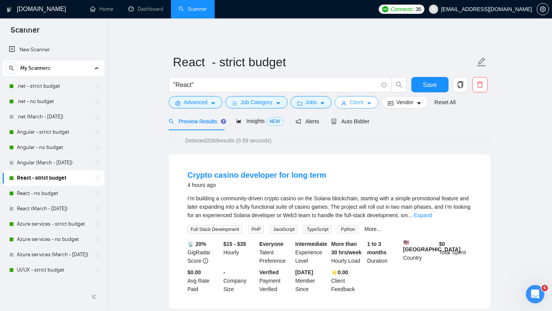
click at [372, 102] on icon "caret-down" at bounding box center [368, 103] width 5 height 5
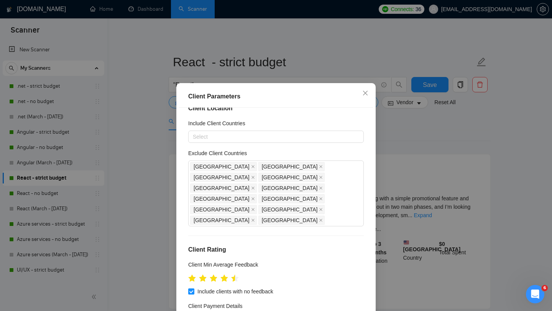
scroll to position [0, 0]
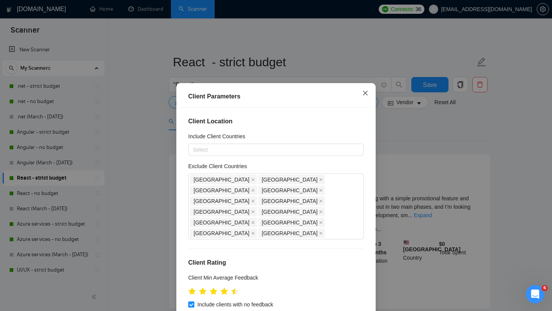
click at [364, 92] on icon "close" at bounding box center [365, 93] width 5 height 5
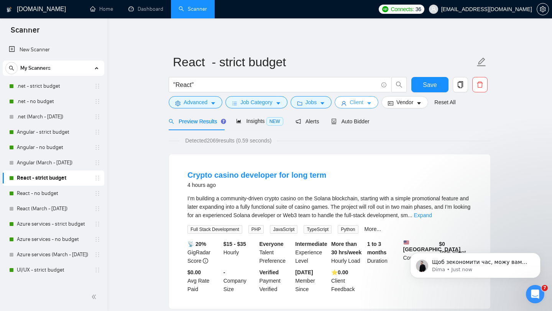
click at [363, 102] on span "Client" at bounding box center [357, 102] width 14 height 8
